Goal: Information Seeking & Learning: Learn about a topic

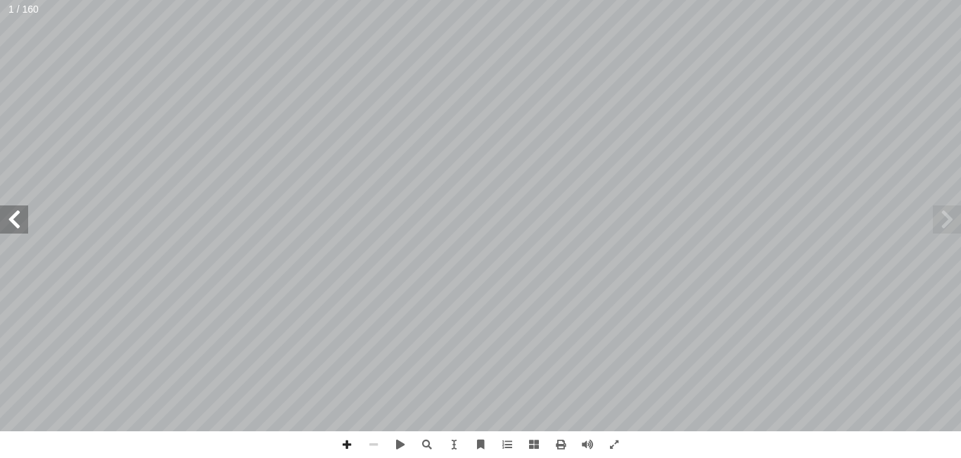
click at [25, 226] on span at bounding box center [14, 219] width 28 height 28
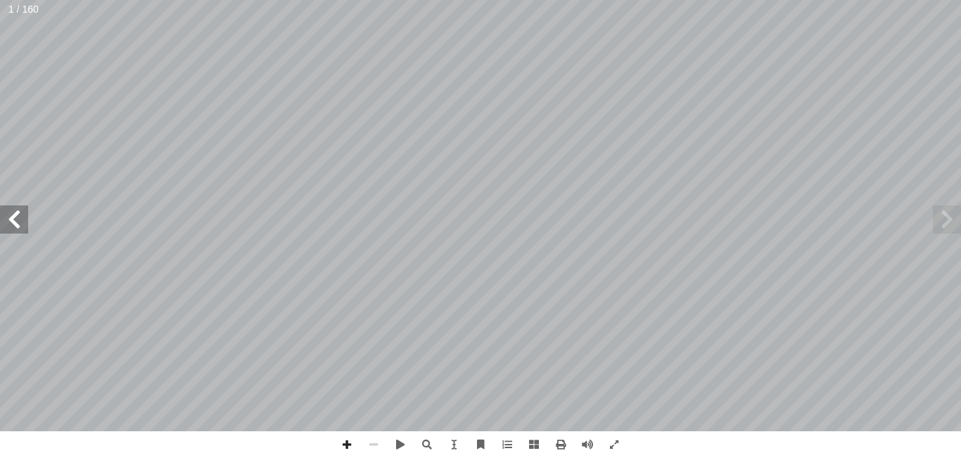
click at [25, 226] on span at bounding box center [14, 219] width 28 height 28
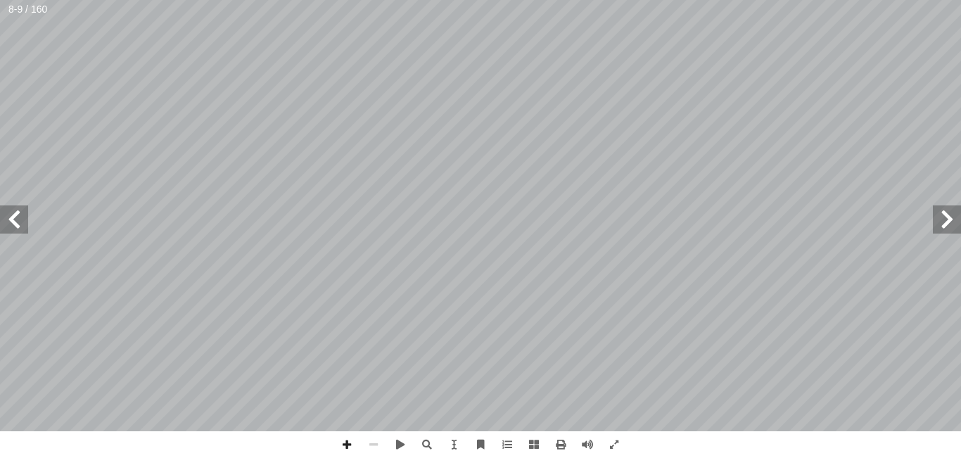
click at [25, 226] on span at bounding box center [14, 219] width 28 height 28
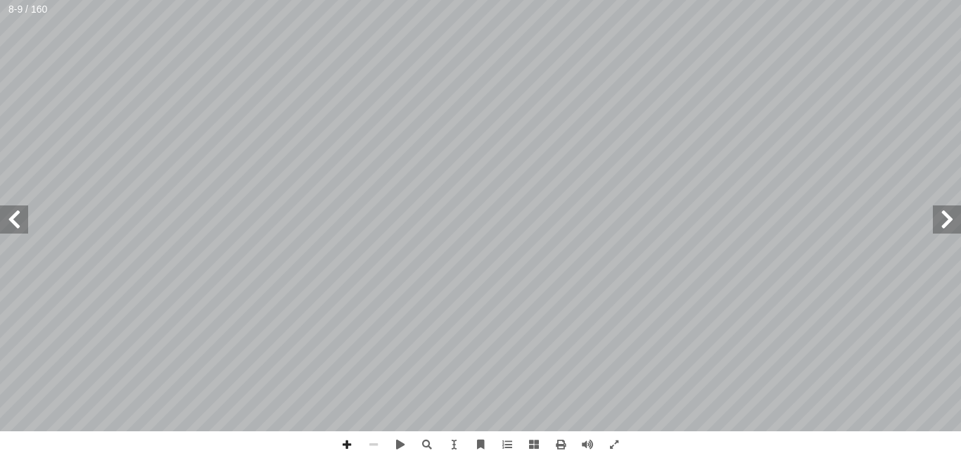
click at [25, 226] on span at bounding box center [14, 219] width 28 height 28
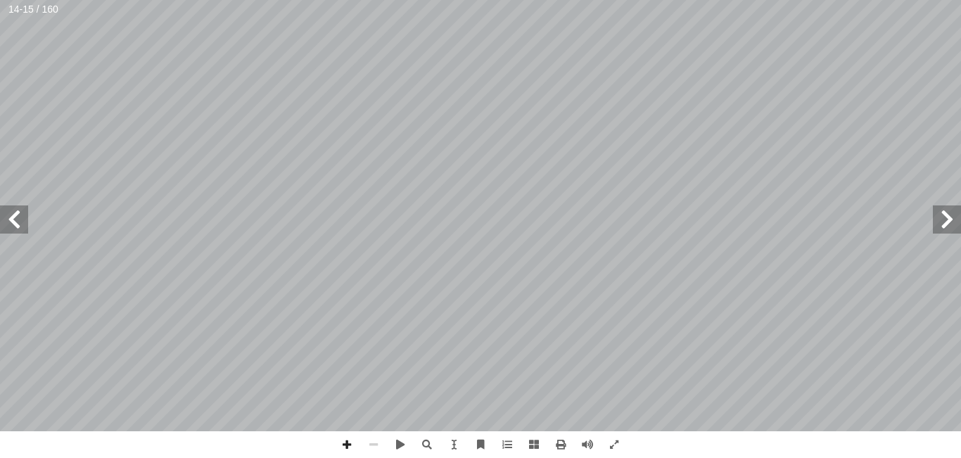
click at [25, 226] on span at bounding box center [14, 219] width 28 height 28
click at [348, 443] on span at bounding box center [346, 444] width 27 height 27
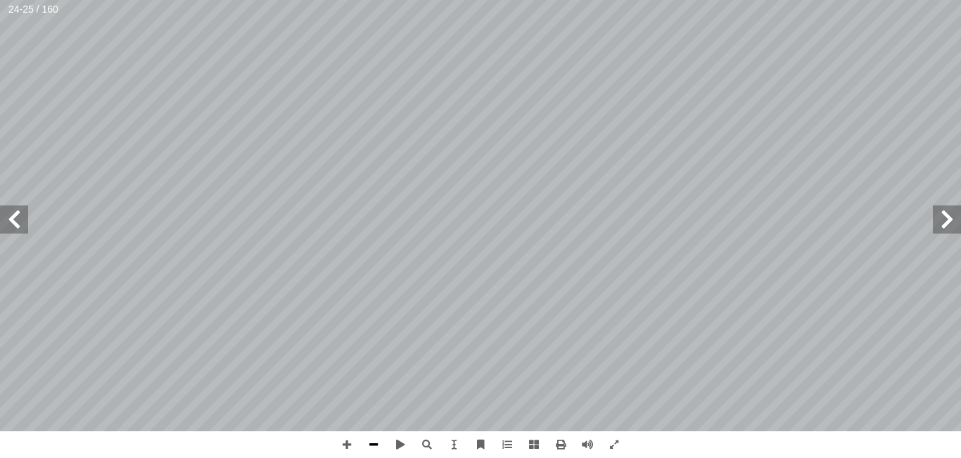
click at [374, 448] on span at bounding box center [373, 444] width 27 height 27
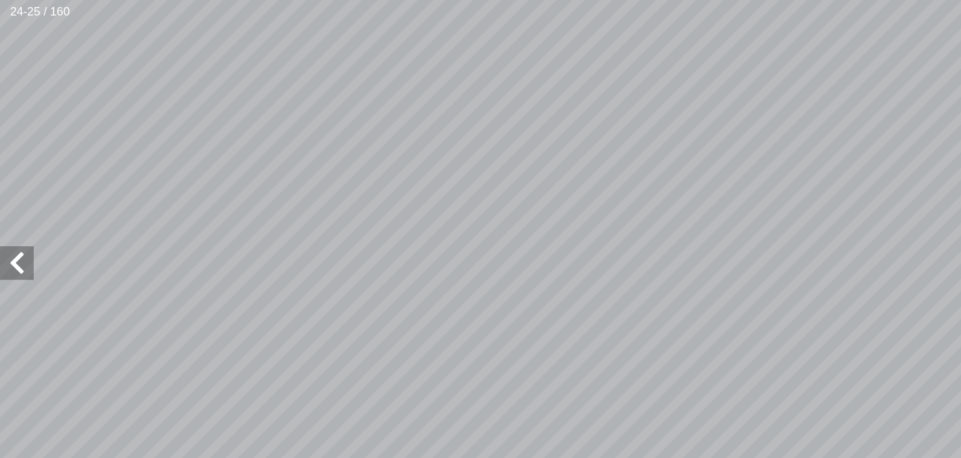
scroll to position [44, -96]
